Goal: Task Accomplishment & Management: Manage account settings

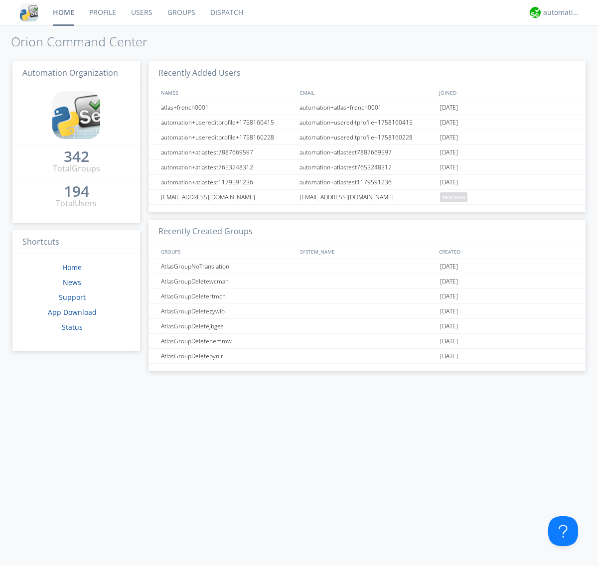
click at [141, 12] on link "Users" at bounding box center [142, 12] width 36 height 25
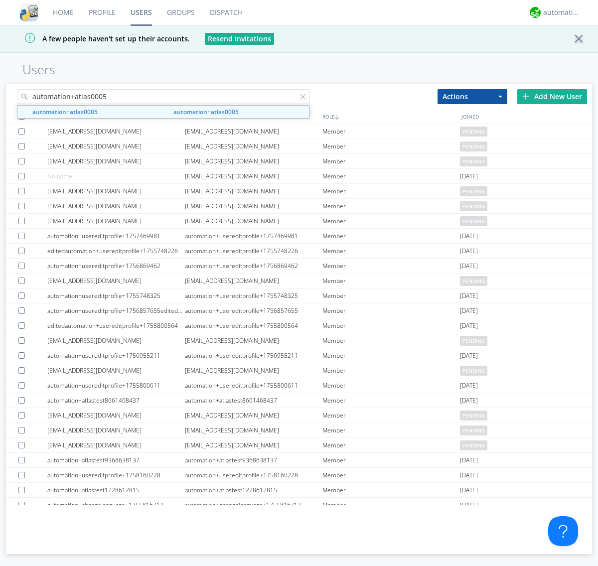
type input "automation+atlas0005"
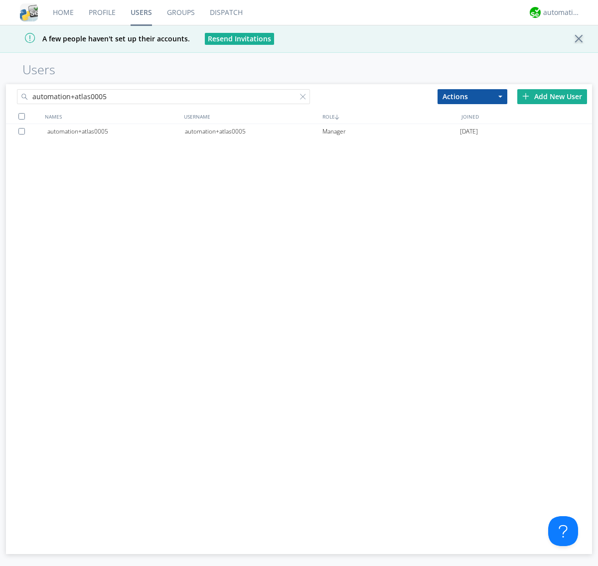
click at [253, 131] on div "automation+atlas0005" at bounding box center [254, 131] width 138 height 15
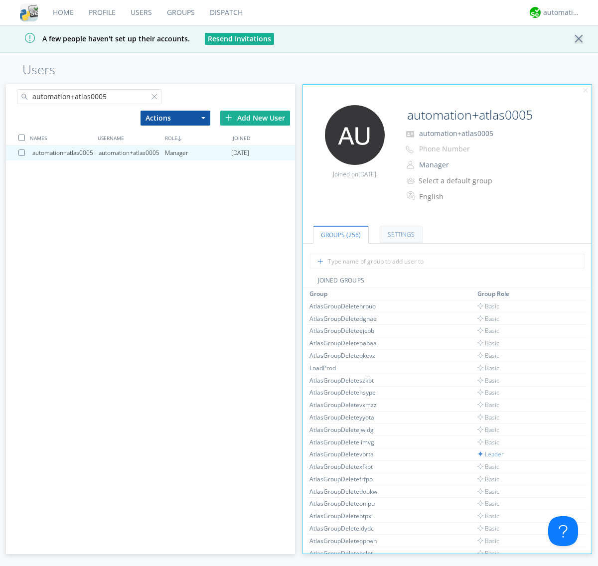
click at [400, 234] on link "Settings" at bounding box center [401, 234] width 43 height 17
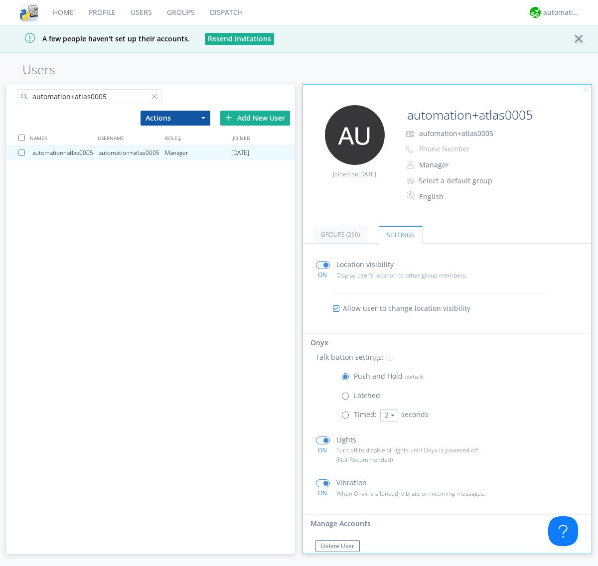
click at [348, 417] on span at bounding box center [348, 417] width 12 height 12
click at [0, 0] on input "radio" at bounding box center [0, 0] width 0 height 0
click at [388, 415] on button "2" at bounding box center [389, 415] width 18 height 12
click at [0, 0] on link "5" at bounding box center [0, 0] width 0 height 0
click at [388, 415] on button "5" at bounding box center [389, 415] width 18 height 12
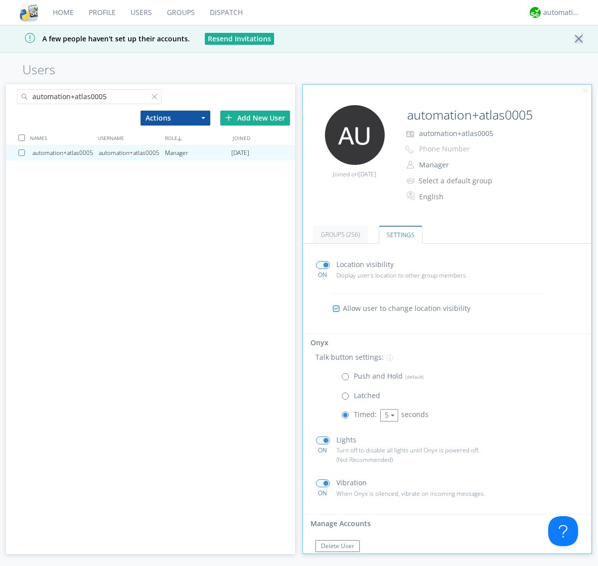
click at [0, 0] on link "3" at bounding box center [0, 0] width 0 height 0
click at [348, 379] on span at bounding box center [348, 379] width 12 height 12
click at [0, 0] on input "radio" at bounding box center [0, 0] width 0 height 0
